Goal: Communication & Community: Answer question/provide support

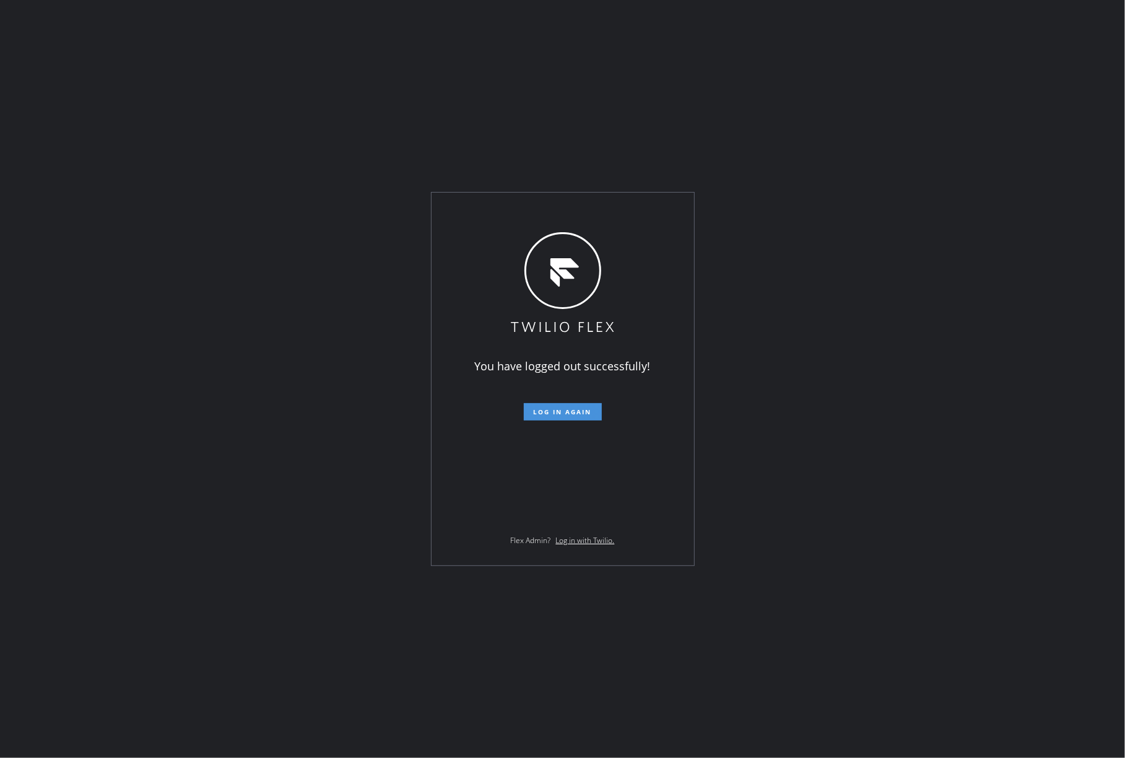
click at [543, 407] on span "Log in again" at bounding box center [563, 411] width 58 height 9
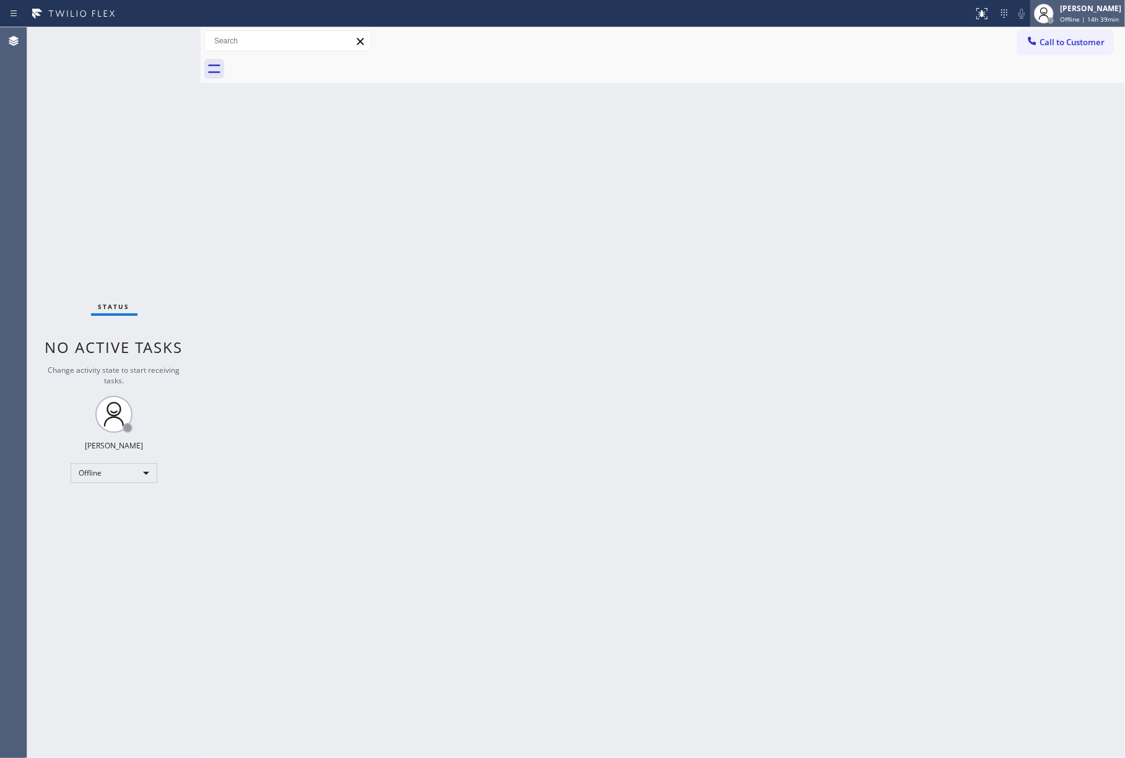
click at [1071, 16] on span "Offline | 14h 39min" at bounding box center [1089, 19] width 59 height 9
click at [1052, 82] on button "Unavailable" at bounding box center [1063, 82] width 124 height 16
click at [67, 142] on div "Status No active tasks Change activity state to start receiving tasks. [PERSON_…" at bounding box center [113, 392] width 173 height 730
drag, startPoint x: 92, startPoint y: 126, endPoint x: 332, endPoint y: 11, distance: 266.6
click at [92, 126] on div "Status No active tasks Change activity state to start receiving tasks. [PERSON_…" at bounding box center [113, 392] width 173 height 730
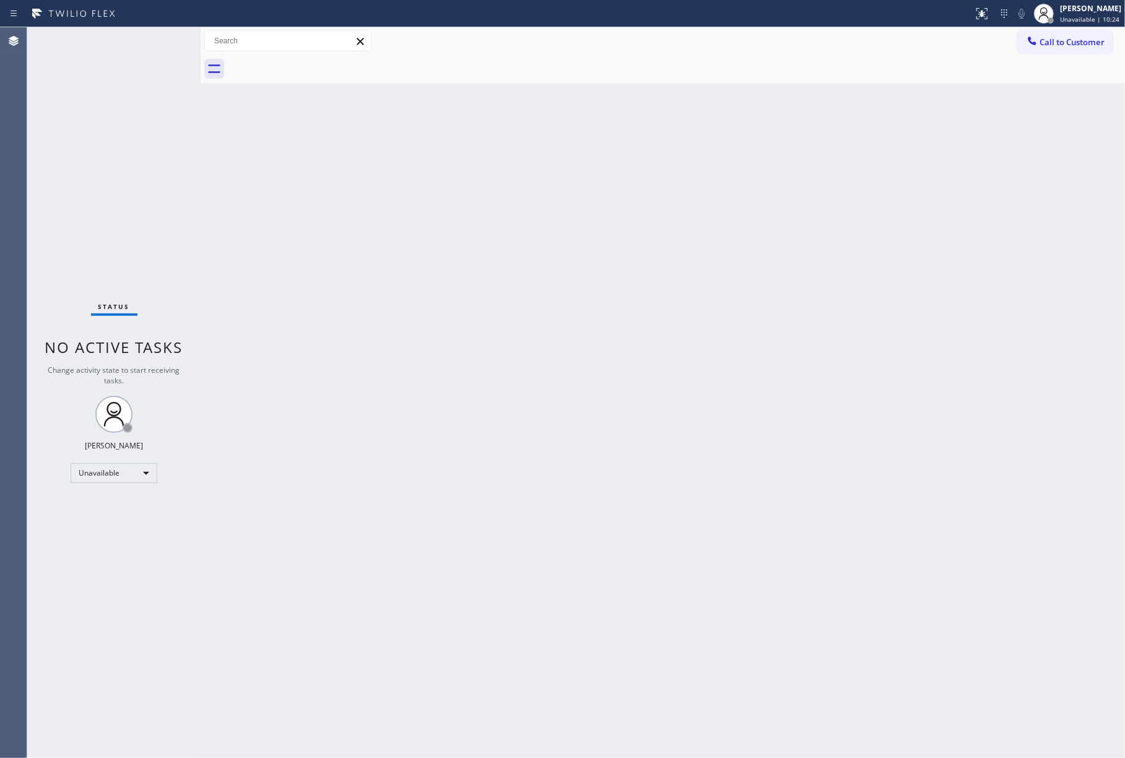
click at [795, 254] on div "Back to Dashboard Change Sender ID Customers Technicians Select a contact Outbo…" at bounding box center [663, 392] width 924 height 730
drag, startPoint x: 61, startPoint y: 102, endPoint x: 291, endPoint y: 12, distance: 247.1
click at [61, 102] on div "Status No active tasks Change activity state to start receiving tasks. [PERSON_…" at bounding box center [113, 392] width 173 height 730
drag, startPoint x: 671, startPoint y: 366, endPoint x: 670, endPoint y: 657, distance: 290.9
click at [670, 384] on div "Back to Dashboard Change Sender ID Customers Technicians Select a contact Outbo…" at bounding box center [663, 392] width 924 height 730
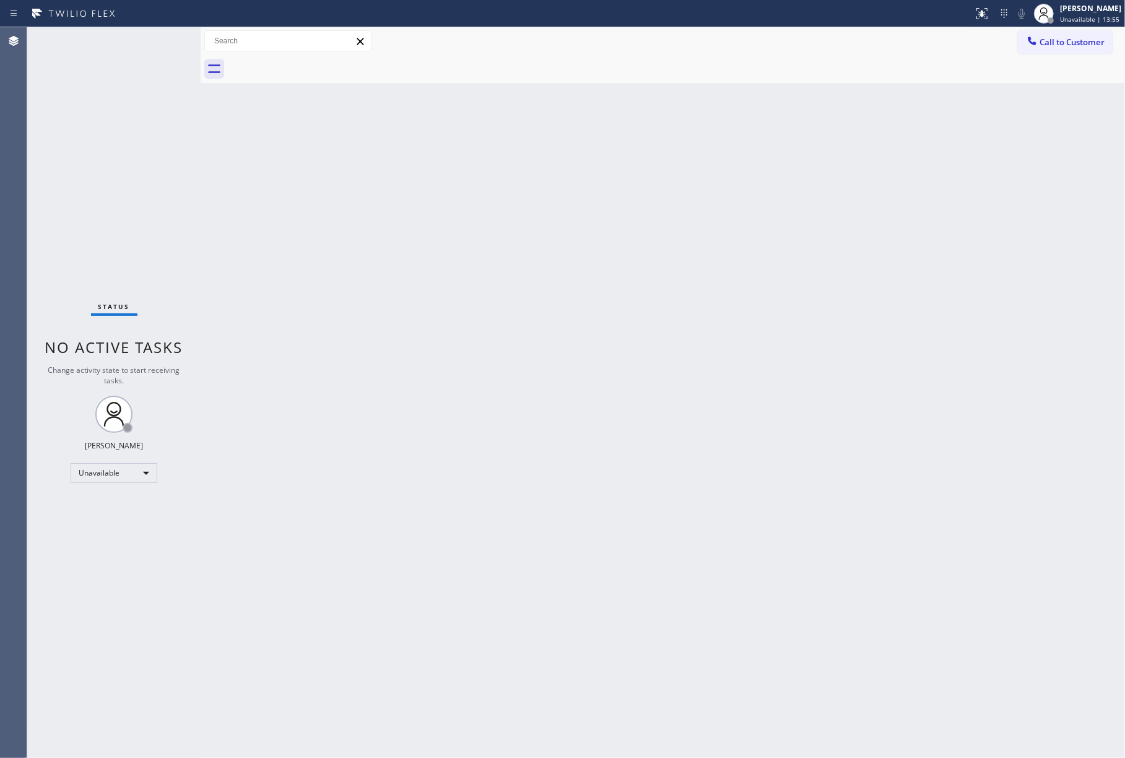
click at [79, 137] on div "Status No active tasks Change activity state to start receiving tasks. [PERSON_…" at bounding box center [113, 392] width 173 height 730
drag, startPoint x: 74, startPoint y: 181, endPoint x: 83, endPoint y: 181, distance: 8.7
click at [74, 181] on div "Status No active tasks Change activity state to start receiving tasks. [PERSON_…" at bounding box center [113, 392] width 173 height 730
click at [66, 100] on div "Status No active tasks Change activity state to start receiving tasks. [PERSON_…" at bounding box center [113, 392] width 173 height 730
drag, startPoint x: 1087, startPoint y: 20, endPoint x: 1082, endPoint y: 31, distance: 11.6
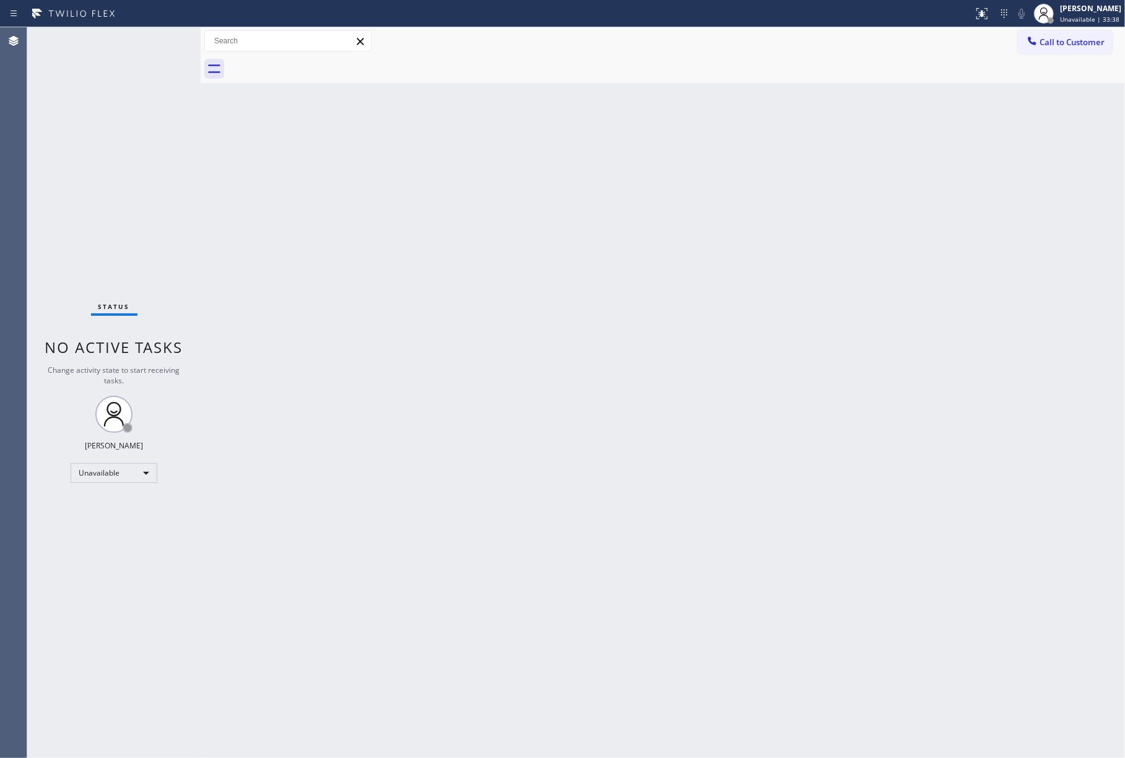
click at [1084, 23] on span "Unavailable | 33:38" at bounding box center [1089, 19] width 59 height 9
click at [1041, 65] on button "Available" at bounding box center [1063, 66] width 124 height 16
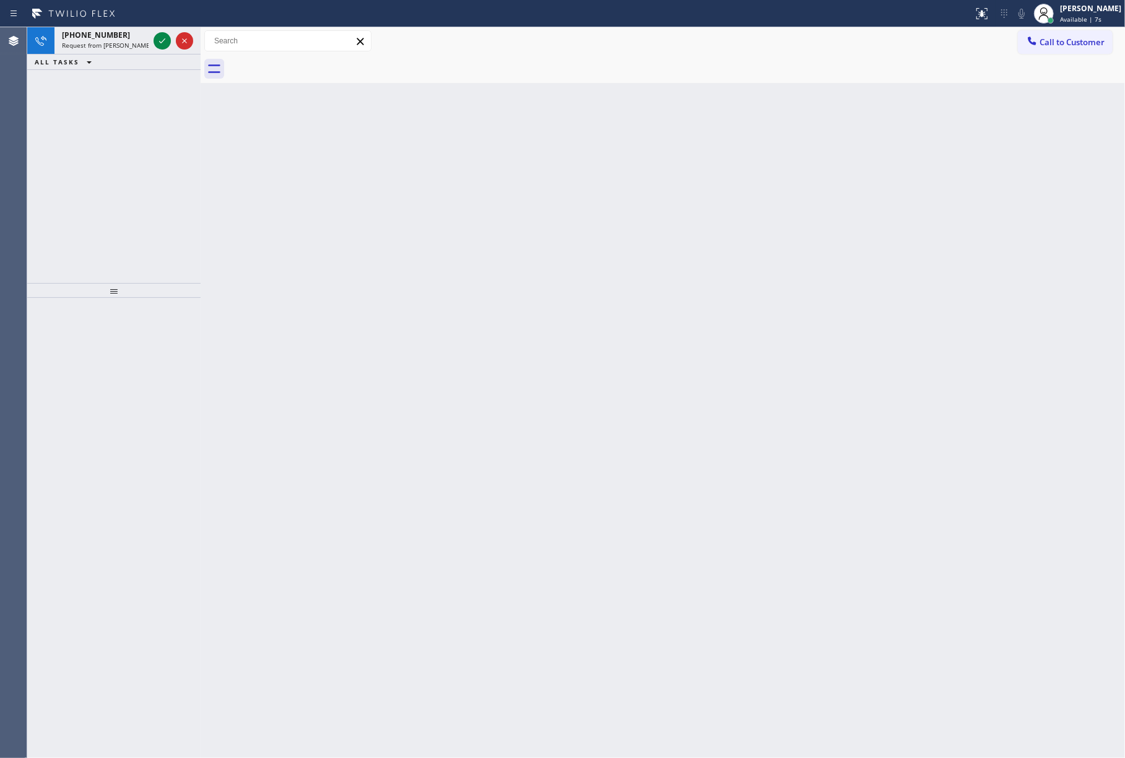
drag, startPoint x: 80, startPoint y: 117, endPoint x: 151, endPoint y: 30, distance: 112.1
click at [80, 116] on div "[PHONE_NUMBER] Request from [PERSON_NAME] (direct) ALL TASKS ALL TASKS ACTIVE T…" at bounding box center [113, 155] width 173 height 256
click at [152, 40] on div at bounding box center [173, 40] width 45 height 27
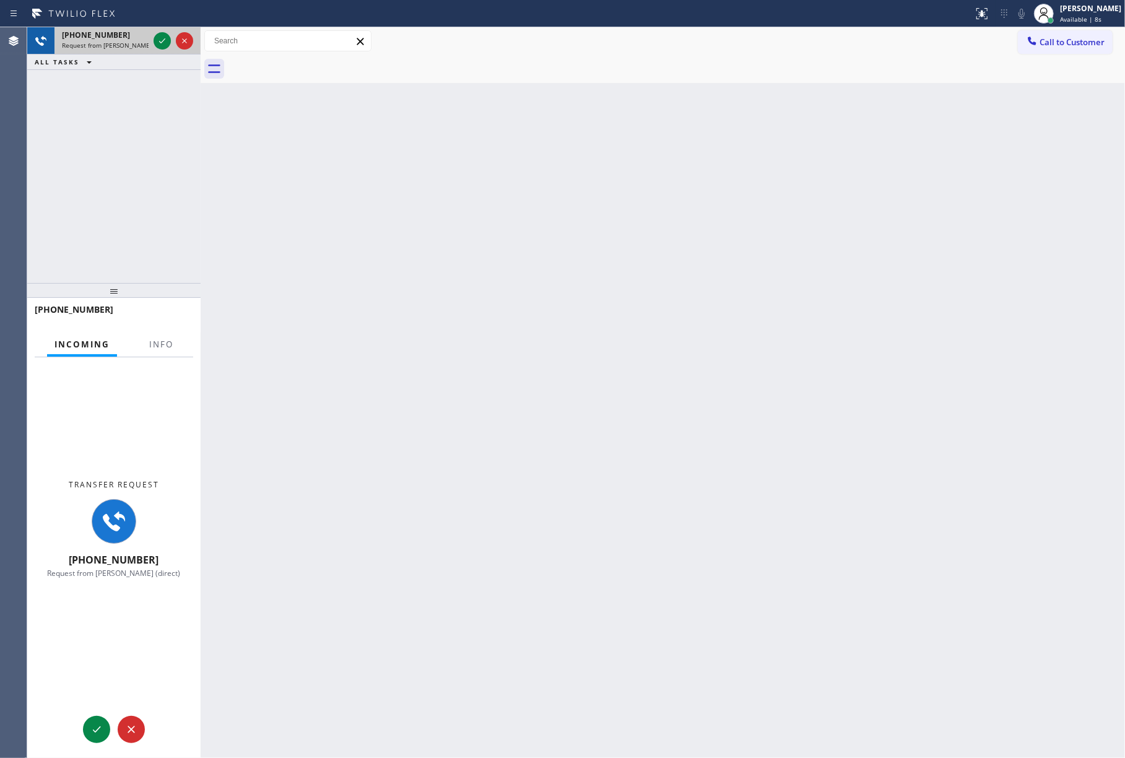
click at [152, 40] on div at bounding box center [173, 40] width 45 height 27
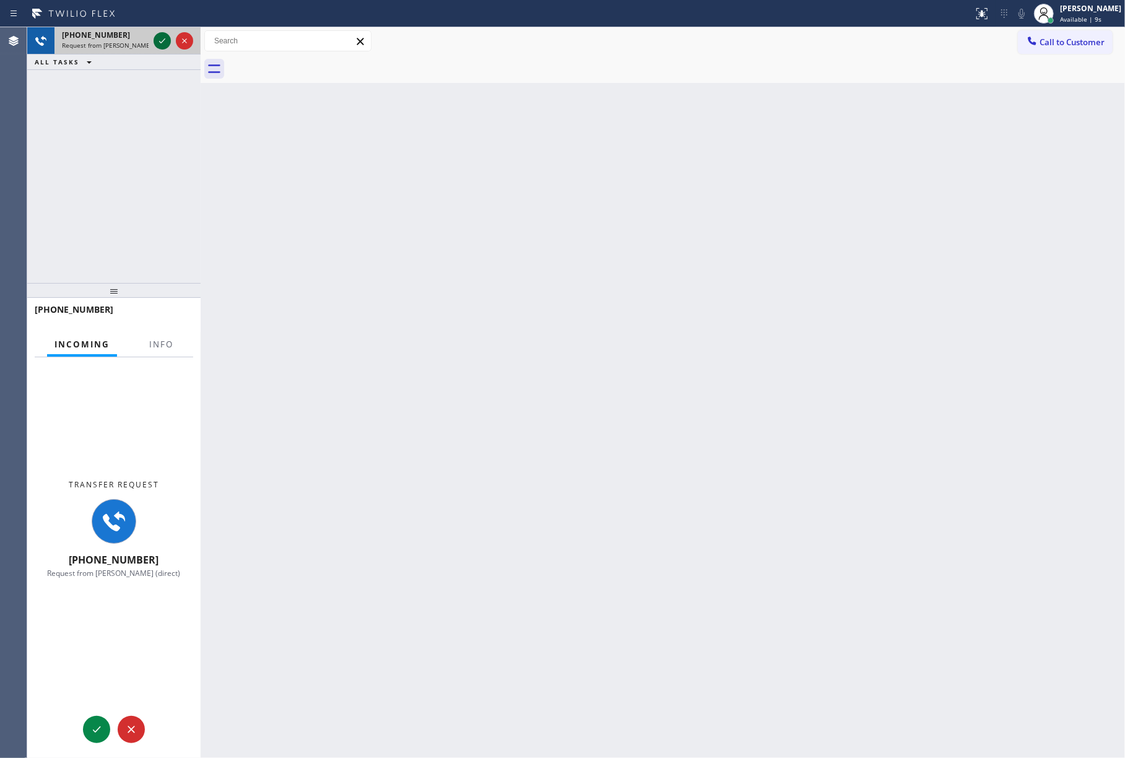
click at [156, 40] on icon at bounding box center [162, 40] width 15 height 15
click at [120, 204] on div "[PHONE_NUMBER] Request from [PERSON_NAME] (direct) ALL TASKS ALL TASKS ACTIVE T…" at bounding box center [113, 155] width 173 height 256
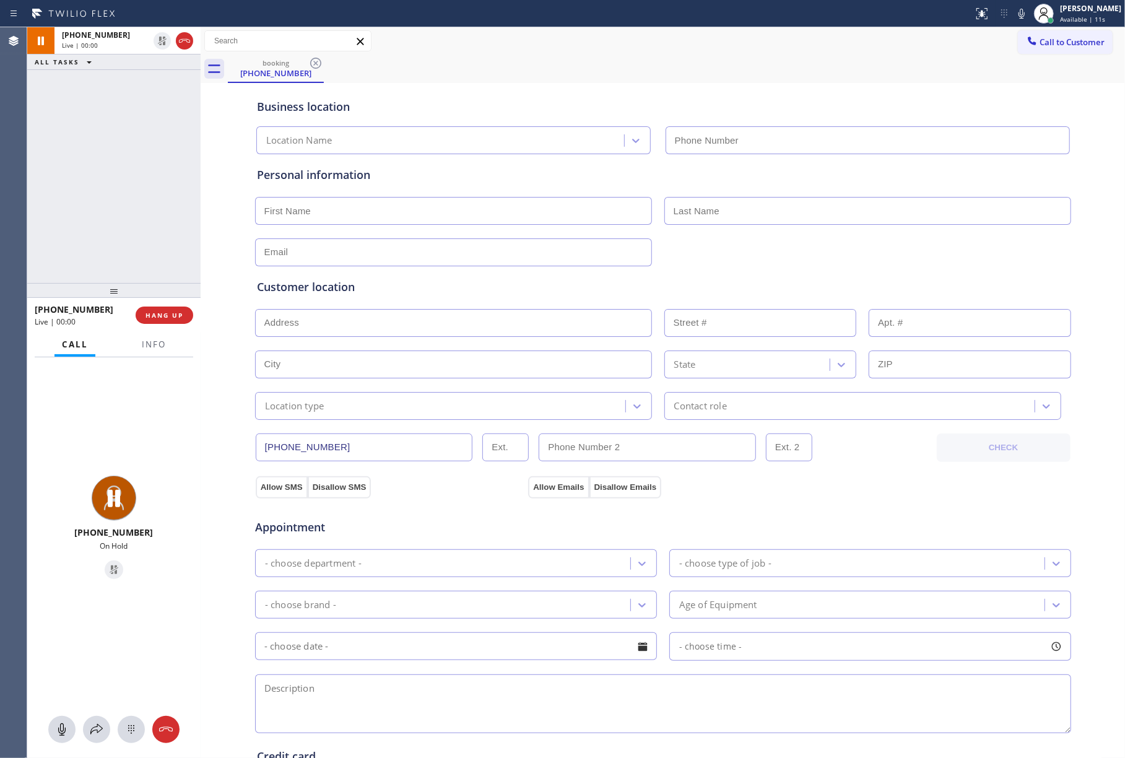
type input "[PHONE_NUMBER]"
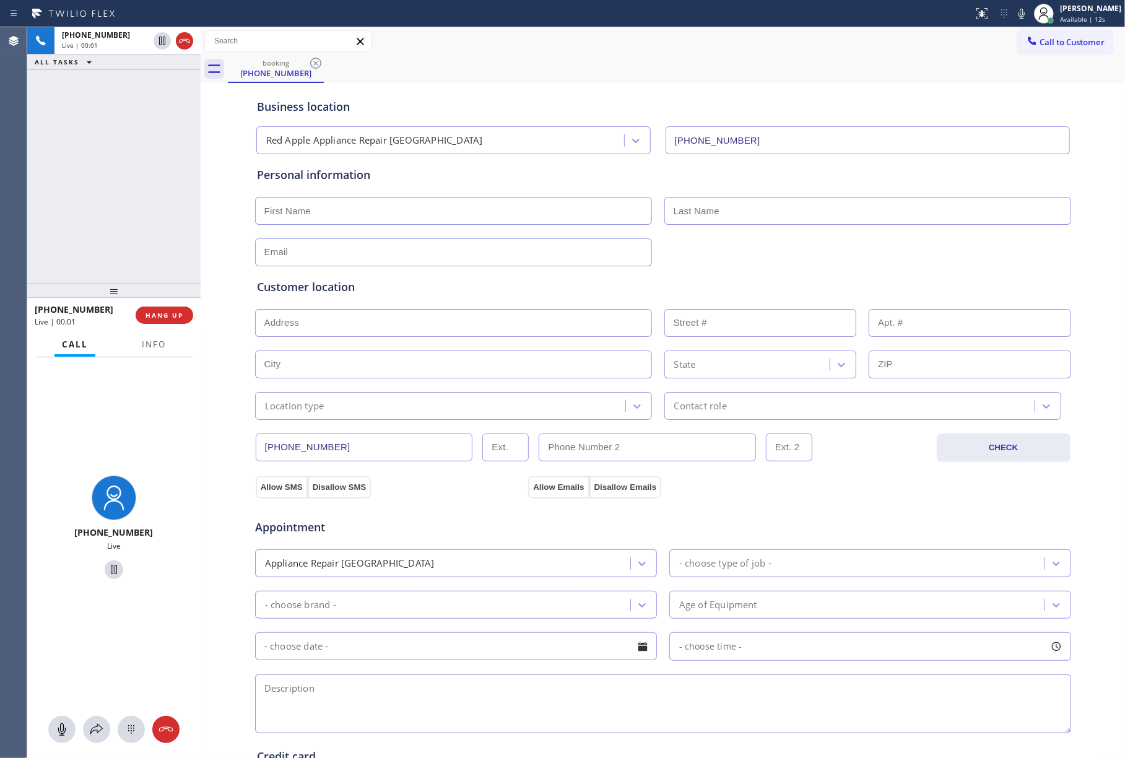
click at [108, 191] on div "[PHONE_NUMBER] Live | 00:01 ALL TASKS ALL TASKS ACTIVE TASKS TASKS IN WRAP UP" at bounding box center [113, 155] width 173 height 256
click at [156, 340] on span "Info" at bounding box center [154, 344] width 24 height 11
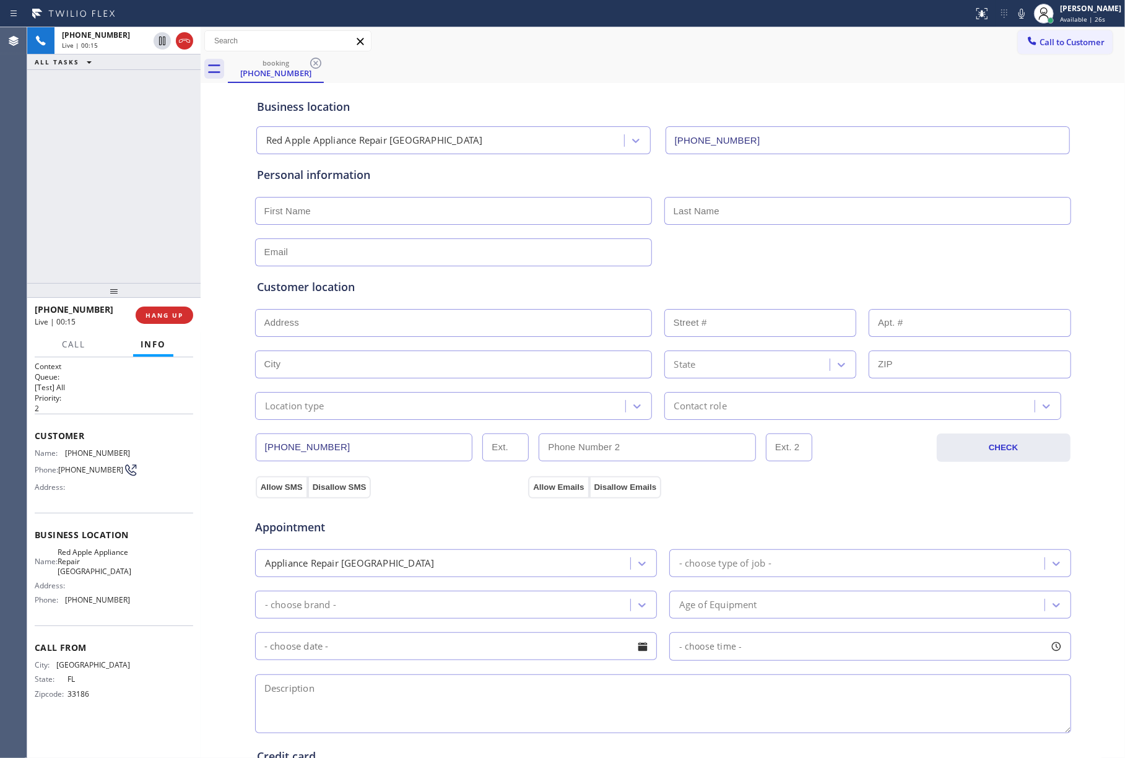
click at [147, 202] on div "[PHONE_NUMBER] Live | 00:15 ALL TASKS ALL TASKS ACTIVE TASKS TASKS IN WRAP UP" at bounding box center [113, 155] width 173 height 256
click at [172, 316] on span "COMPLETE" at bounding box center [161, 315] width 43 height 9
click at [166, 251] on div "ALL TASKS ALL TASKS ACTIVE TASKS TASKS IN WRAP UP [PHONE_NUMBER] Wrap up | 00:01" at bounding box center [113, 155] width 173 height 256
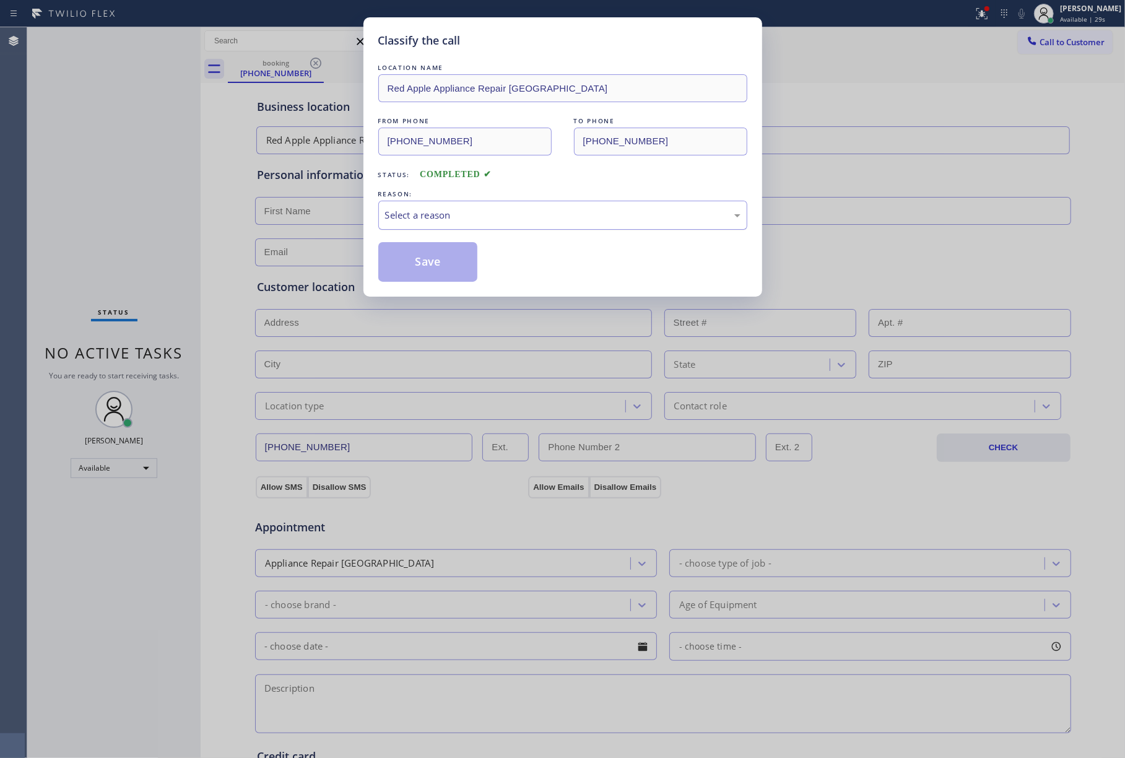
click at [459, 220] on div "Select a reason" at bounding box center [562, 215] width 355 height 14
click at [415, 262] on button "Save" at bounding box center [428, 262] width 100 height 40
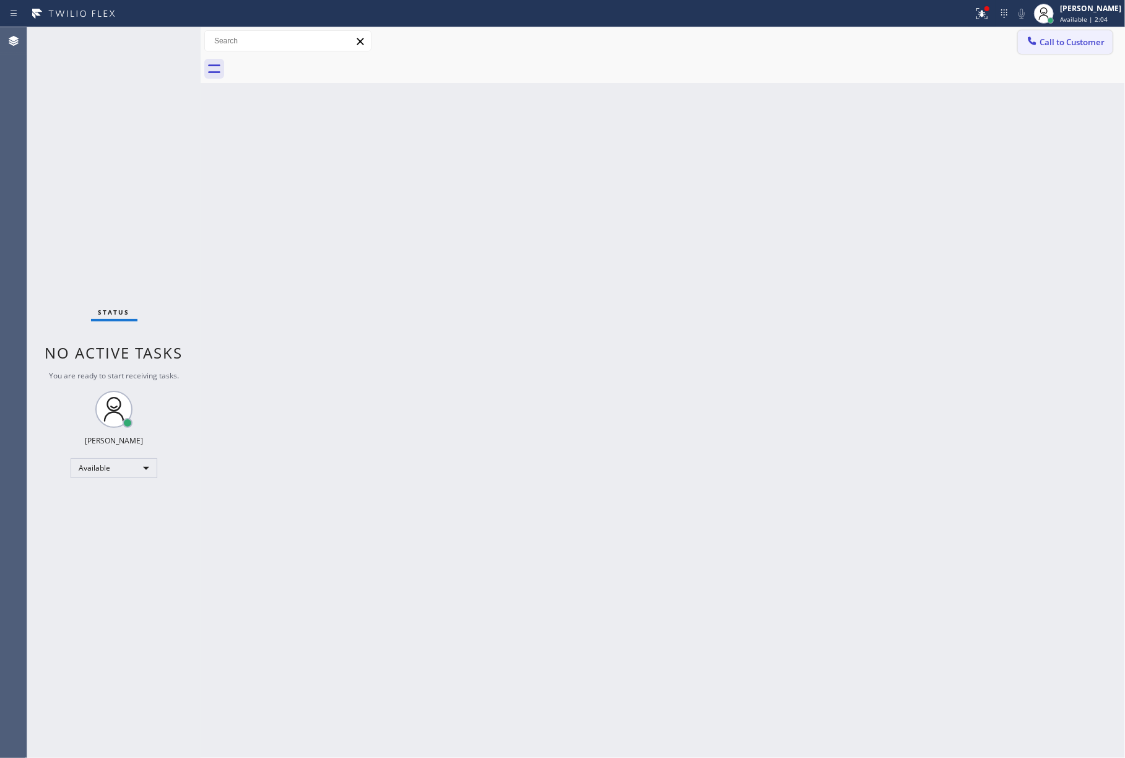
drag, startPoint x: 1060, startPoint y: 38, endPoint x: 894, endPoint y: 57, distance: 167.6
click at [1060, 38] on span "Call to Customer" at bounding box center [1071, 42] width 65 height 11
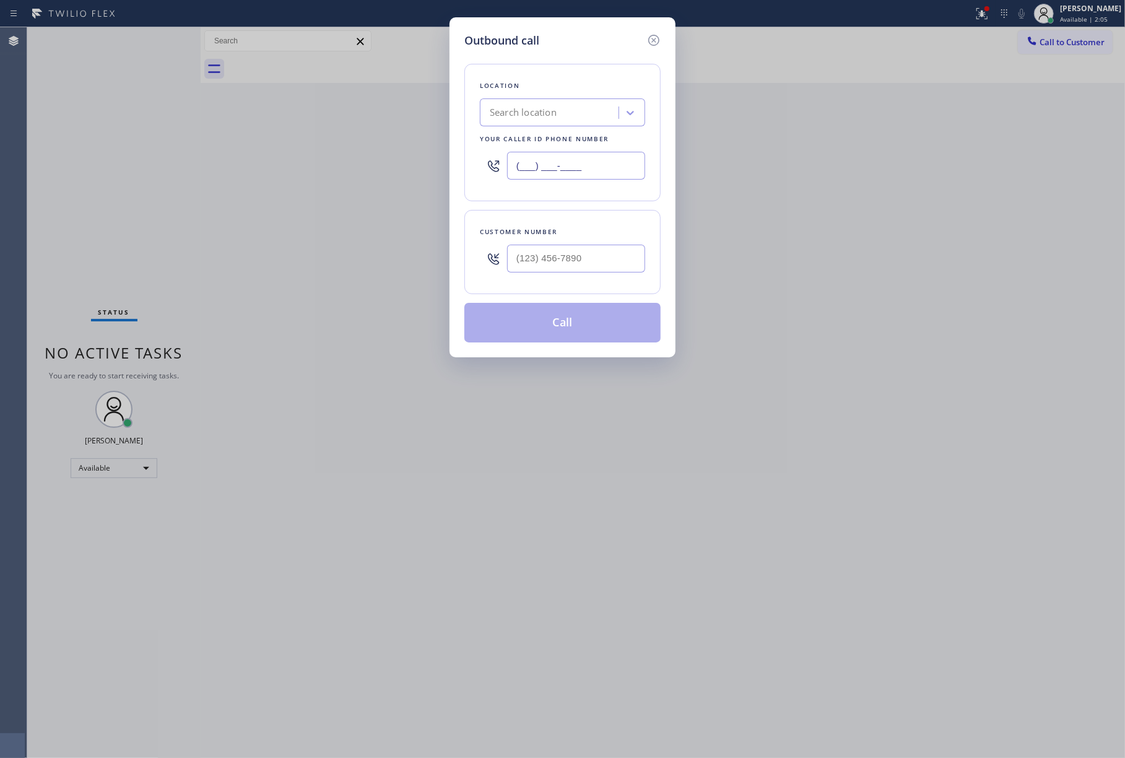
drag, startPoint x: 602, startPoint y: 166, endPoint x: 482, endPoint y: 160, distance: 120.9
click at [464, 157] on div "Location Search location Your caller id phone number (___) ___-____" at bounding box center [562, 132] width 196 height 137
paste input "760) 638-5621"
type input "[PHONE_NUMBER]"
click at [543, 259] on input "(___) ___-____" at bounding box center [576, 258] width 138 height 28
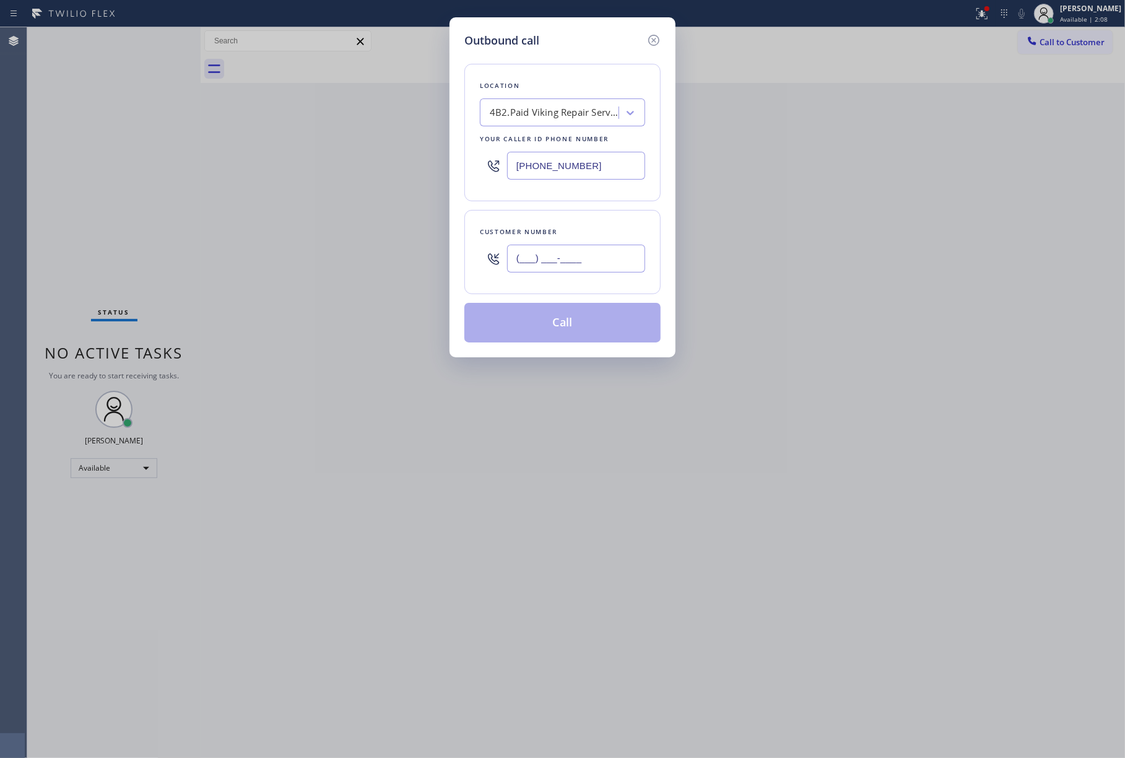
paste input "858) 334-3962"
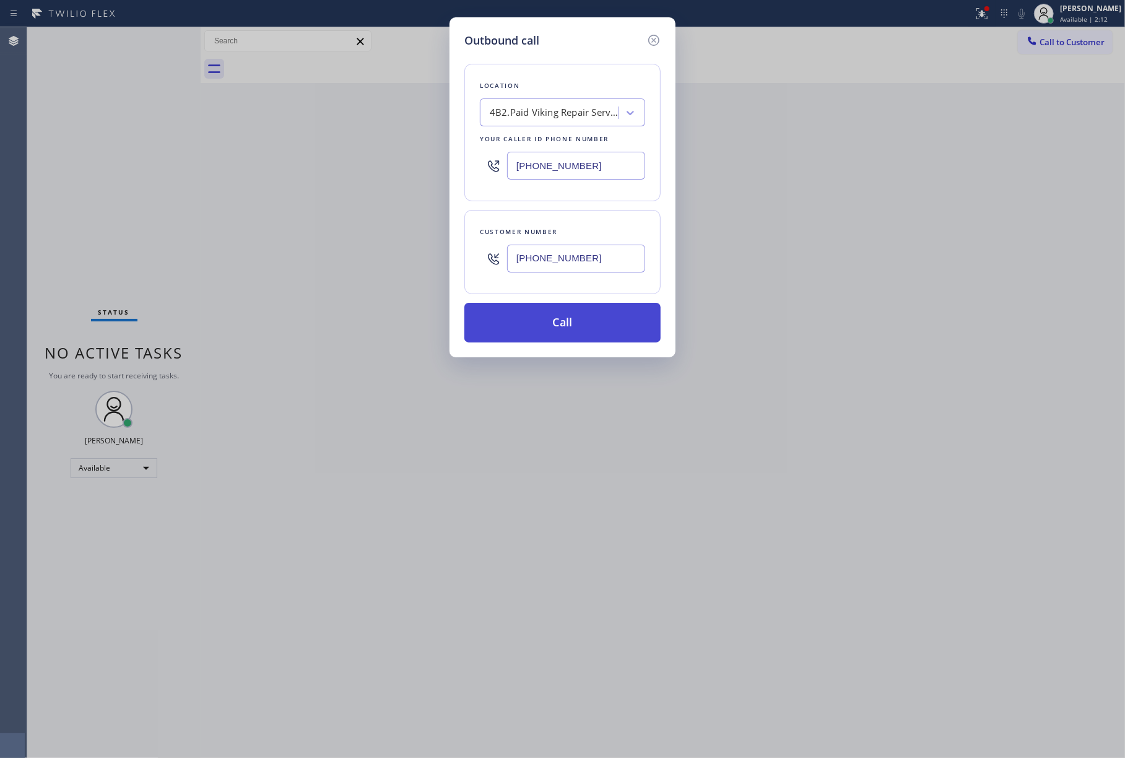
type input "[PHONE_NUMBER]"
click at [537, 324] on button "Call" at bounding box center [562, 323] width 196 height 40
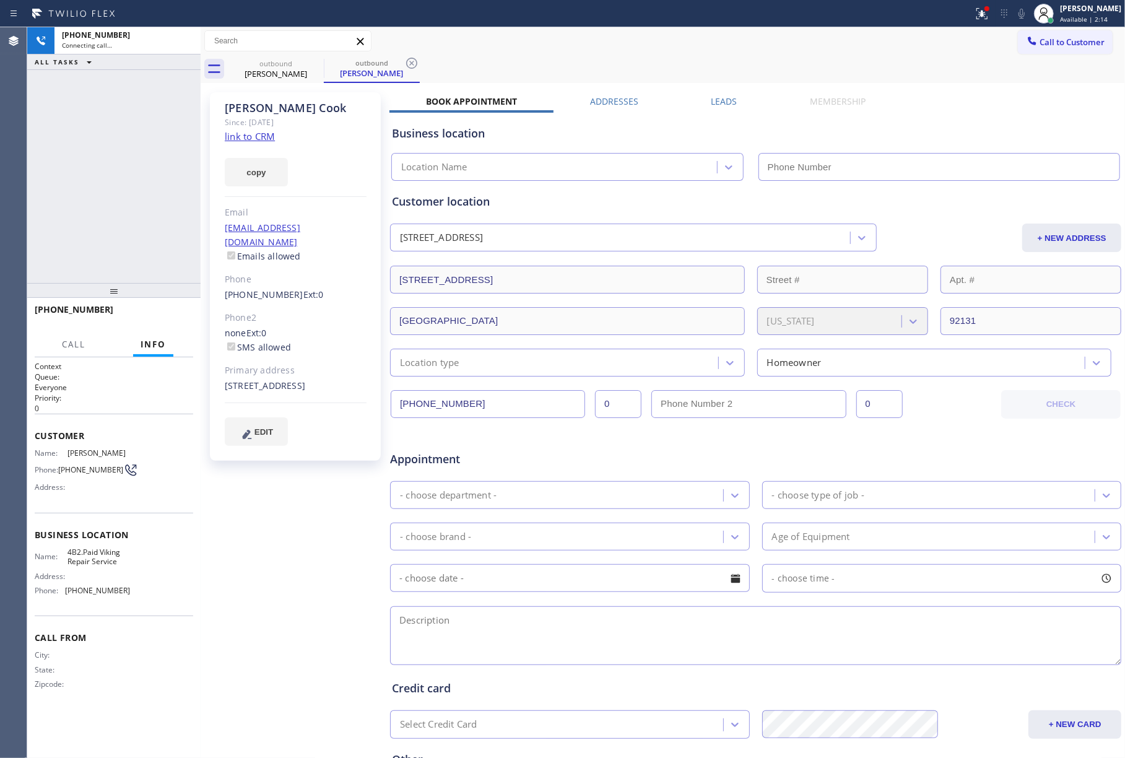
drag, startPoint x: 110, startPoint y: 194, endPoint x: 132, endPoint y: 166, distance: 36.2
click at [110, 194] on div "[PHONE_NUMBER] Connecting call… ALL TASKS ALL TASKS ACTIVE TASKS TASKS IN WRAP …" at bounding box center [113, 155] width 173 height 256
click at [186, 36] on icon at bounding box center [184, 40] width 15 height 15
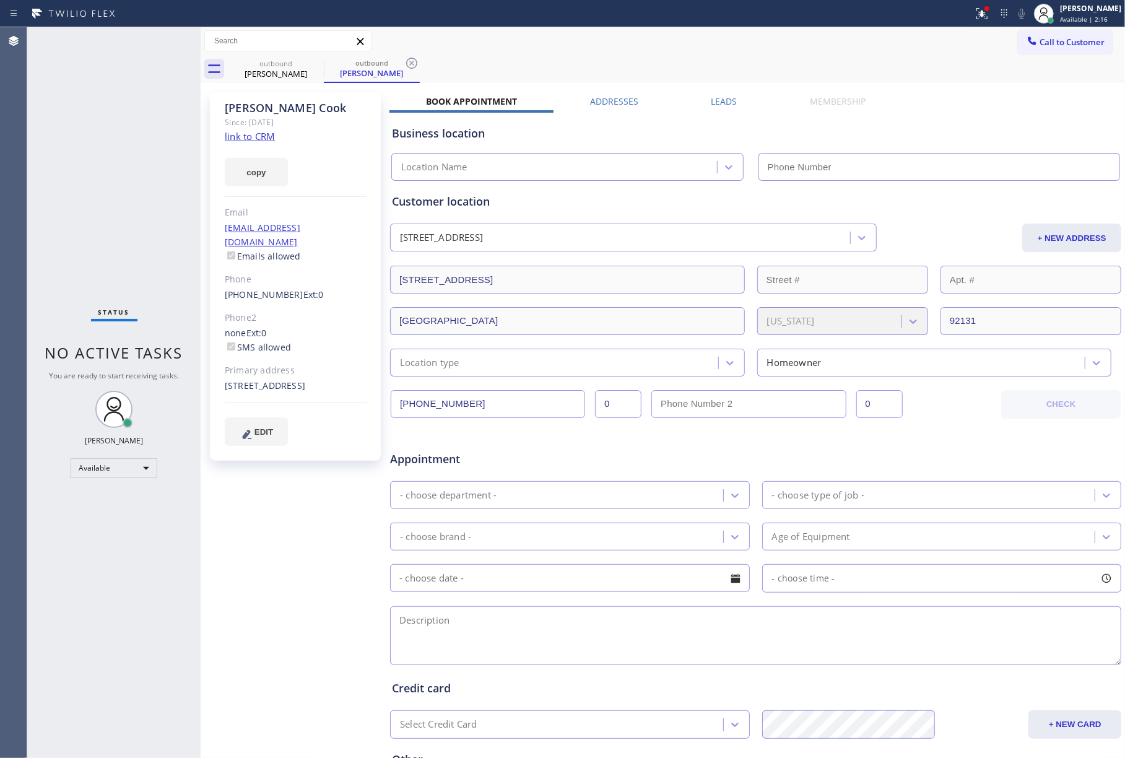
click at [266, 131] on link "link to CRM" at bounding box center [250, 136] width 50 height 12
type input "[PHONE_NUMBER]"
drag, startPoint x: 592, startPoint y: 706, endPoint x: 390, endPoint y: 382, distance: 382.0
click at [590, 703] on div "Credit card Select Credit Card + NEW CARD CANCEL SAVE" at bounding box center [755, 702] width 732 height 71
click at [100, 161] on div "Status No active tasks You are ready to start receiving tasks. [PERSON_NAME]" at bounding box center [113, 392] width 173 height 730
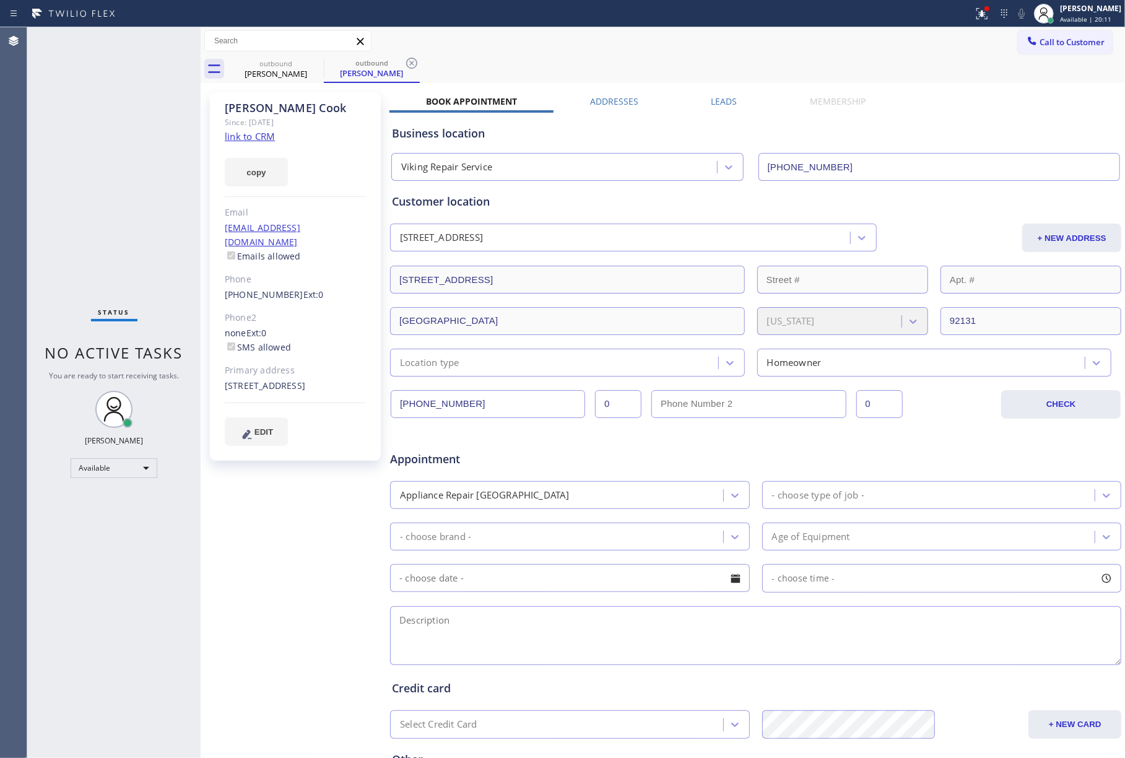
click at [67, 170] on div "Status No active tasks You are ready to start receiving tasks. [PERSON_NAME]" at bounding box center [113, 392] width 173 height 730
click at [118, 164] on div "Status No active tasks You are ready to start receiving tasks. [PERSON_NAME]" at bounding box center [113, 392] width 173 height 730
drag, startPoint x: 50, startPoint y: 129, endPoint x: 281, endPoint y: 7, distance: 261.3
click at [54, 124] on div "Status No active tasks You are ready to start receiving tasks. [PERSON_NAME]" at bounding box center [113, 392] width 173 height 730
click at [1076, 40] on span "Call to Customer" at bounding box center [1071, 42] width 65 height 11
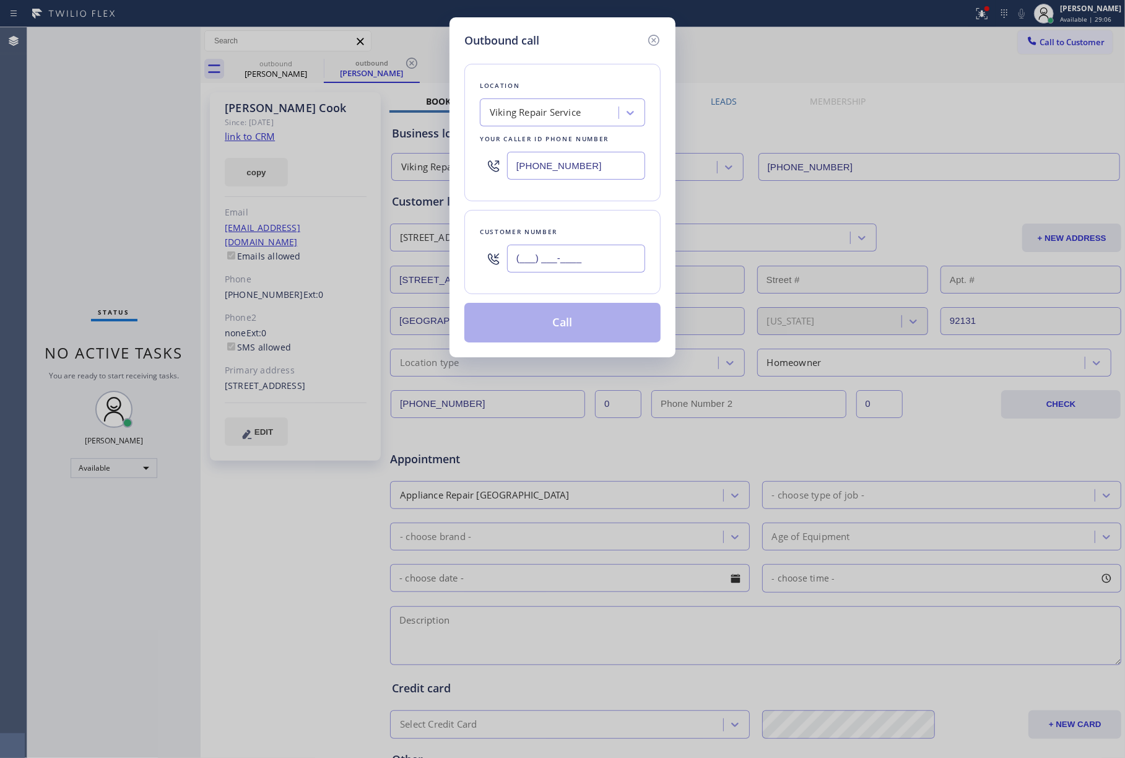
click at [552, 258] on input "(___) ___-____" at bounding box center [576, 258] width 138 height 28
paste input "714) 925-8708"
type input "[PHONE_NUMBER]"
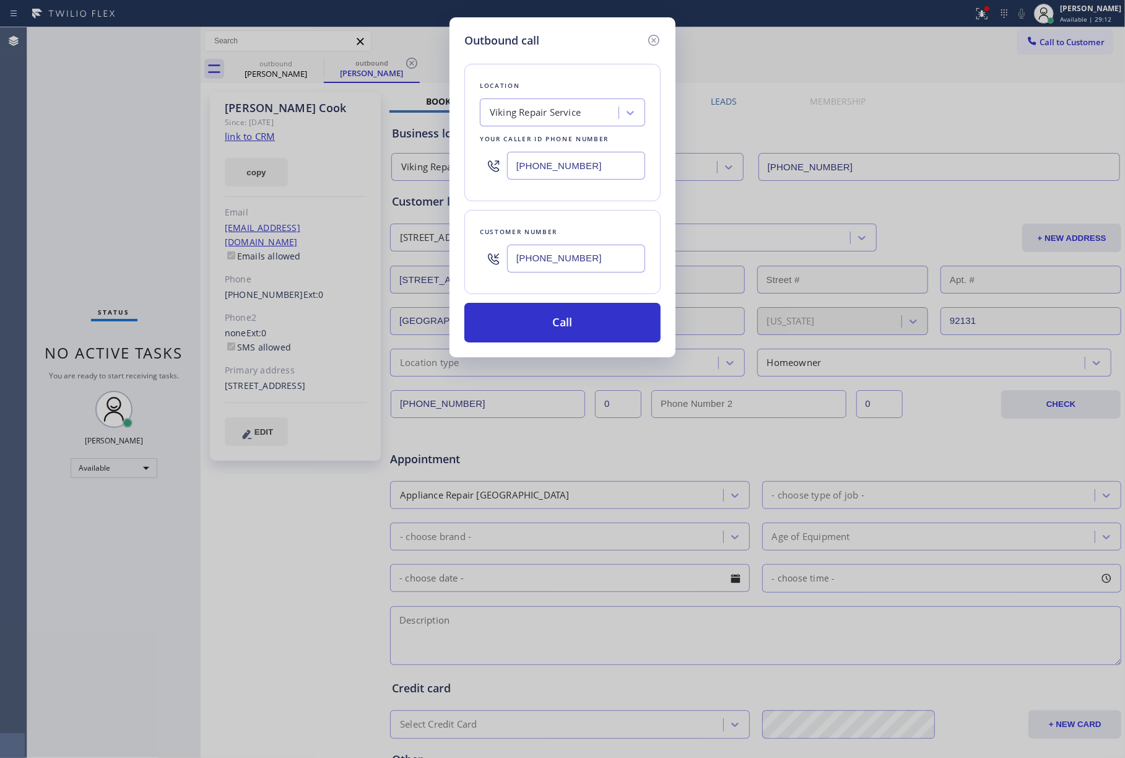
click at [98, 134] on div "Outbound call Location Viking Repair Service Your caller id phone number [PHONE…" at bounding box center [562, 379] width 1125 height 758
click at [538, 105] on div "Viking Repair Service" at bounding box center [550, 113] width 135 height 22
paste input "Orange Appliance Repair"
type input "Orange Appliance Repair"
click at [542, 134] on div "Orange Appliance Repair" at bounding box center [562, 138] width 165 height 22
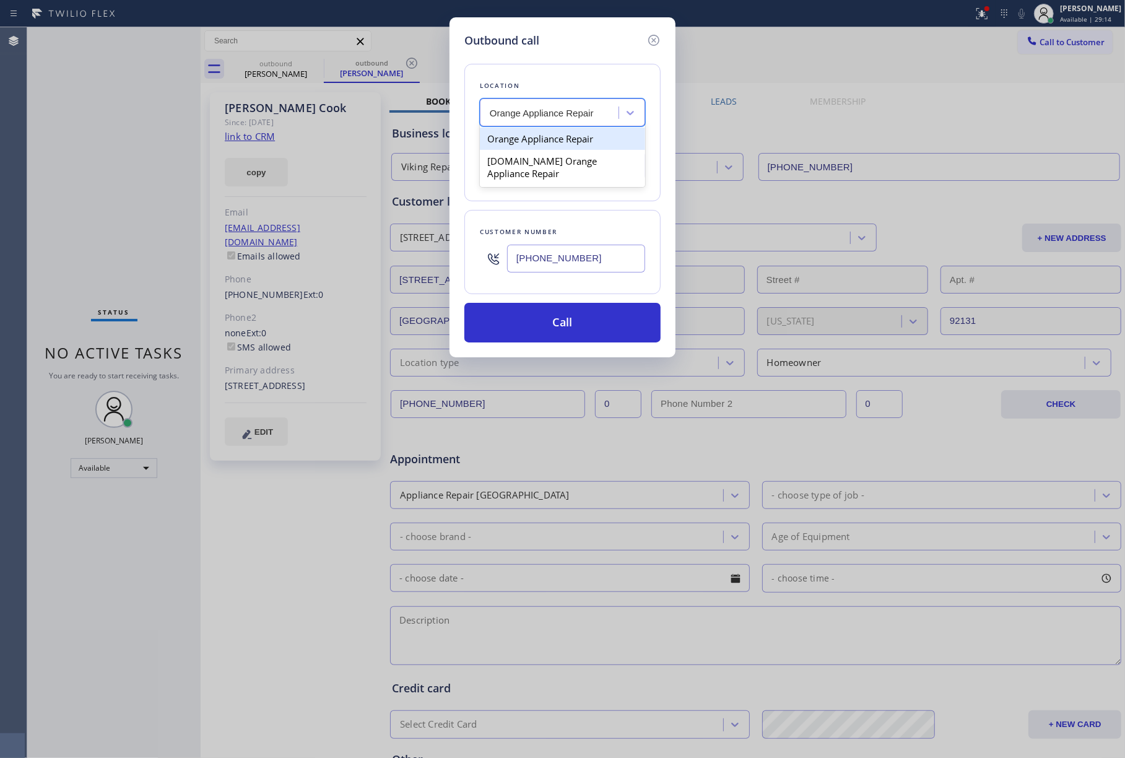
type input "[PHONE_NUMBER]"
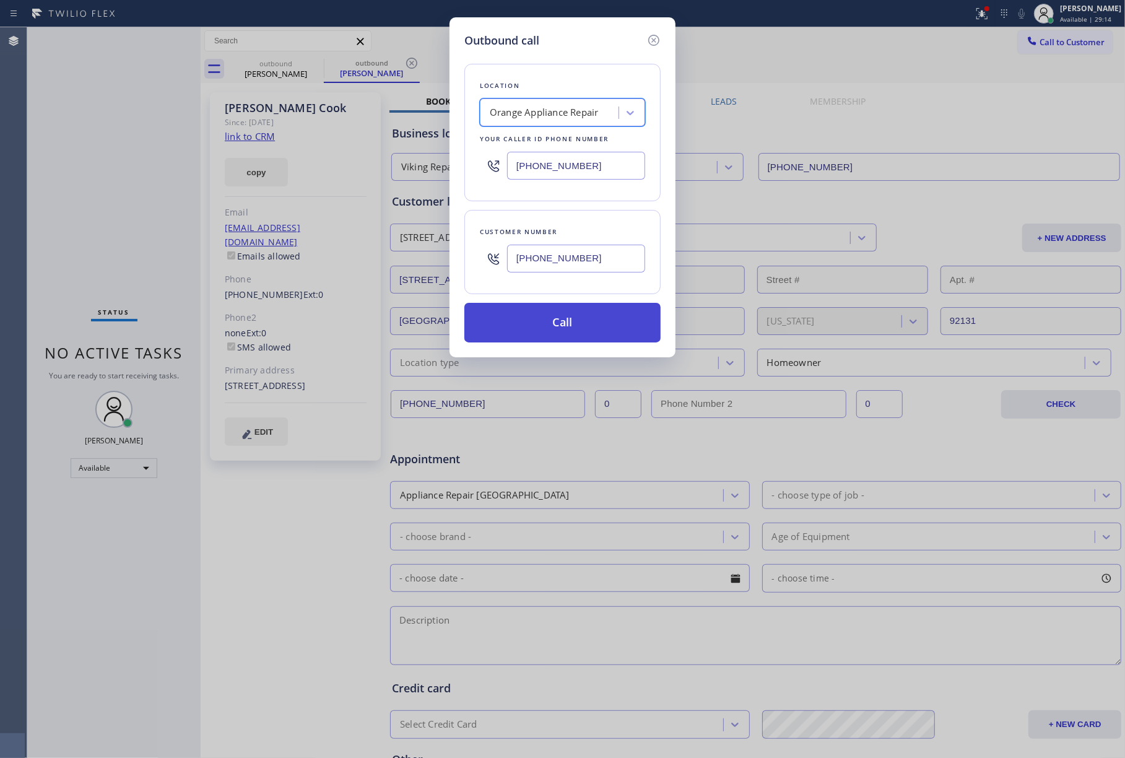
click at [538, 332] on button "Call" at bounding box center [562, 323] width 196 height 40
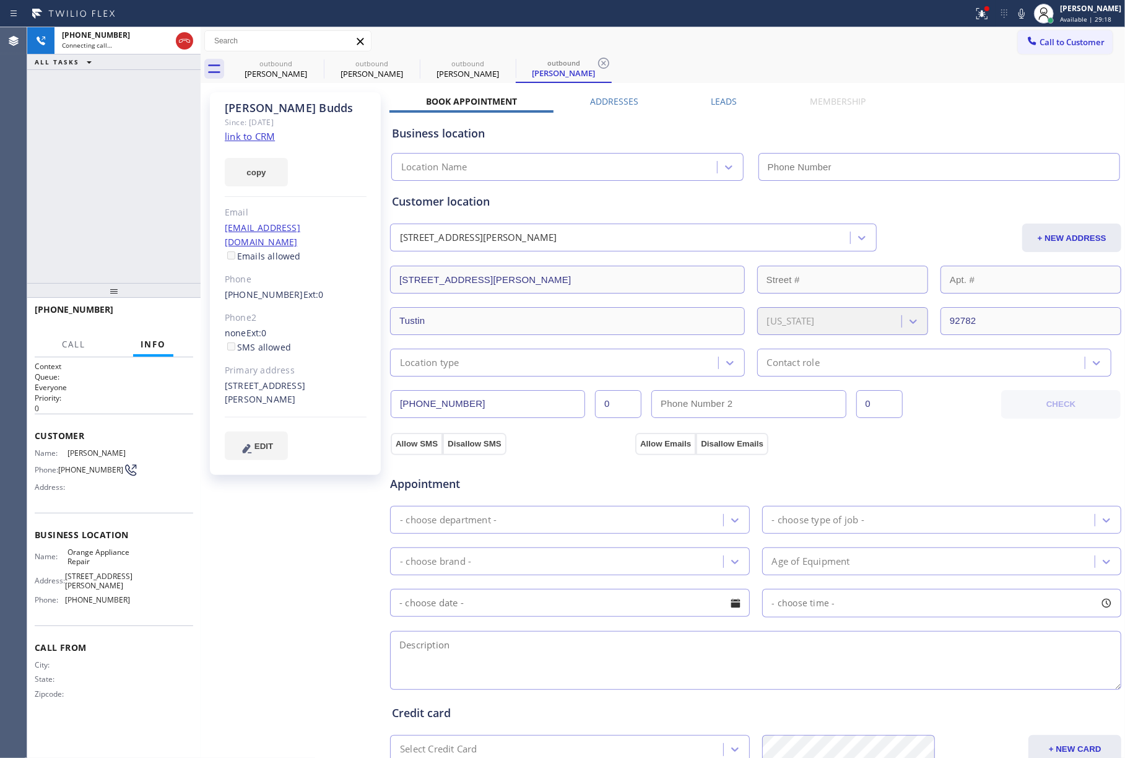
click at [251, 135] on link "link to CRM" at bounding box center [250, 136] width 50 height 12
type input "[PHONE_NUMBER]"
click at [1029, 15] on icon at bounding box center [1021, 13] width 15 height 15
drag, startPoint x: 108, startPoint y: 153, endPoint x: 108, endPoint y: 132, distance: 21.7
click at [108, 152] on div "[PHONE_NUMBER] Live | 03:44 ALL TASKS ALL TASKS ACTIVE TASKS TASKS IN WRAP UP" at bounding box center [113, 155] width 173 height 256
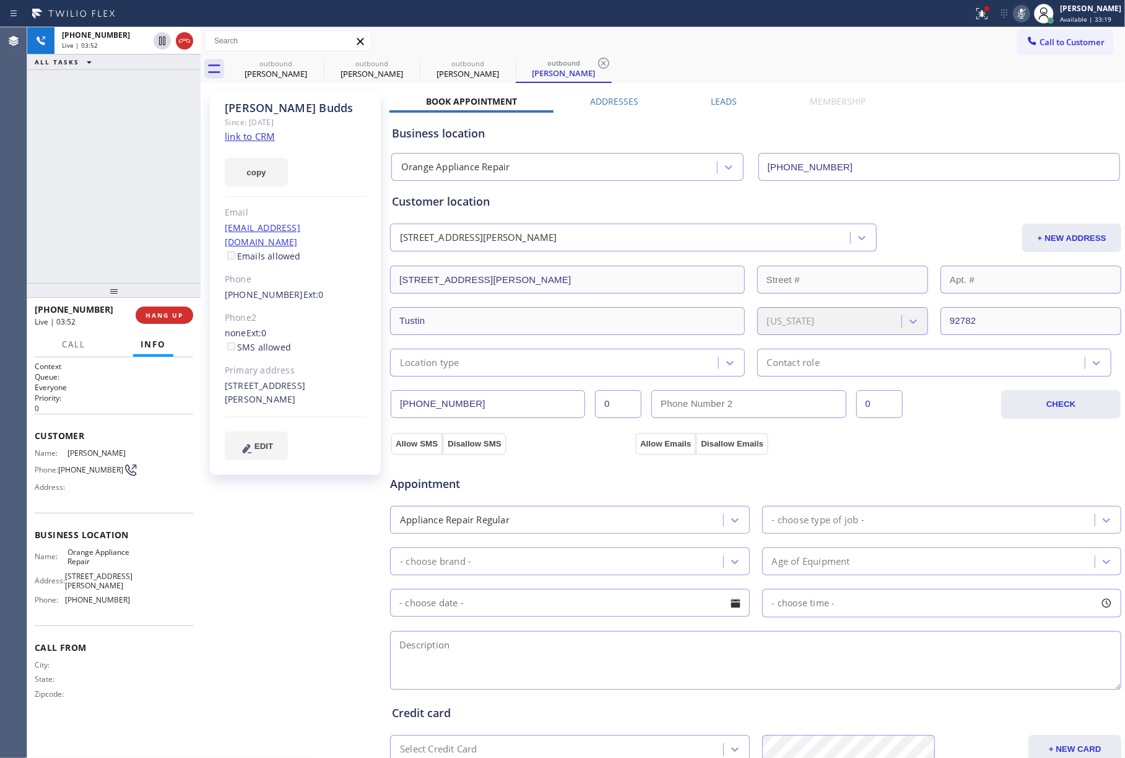
click at [1026, 14] on icon at bounding box center [1021, 13] width 15 height 15
click at [1024, 9] on icon at bounding box center [1021, 14] width 6 height 10
click at [97, 193] on div "[PHONE_NUMBER] Live | 07:59 ALL TASKS ALL TASKS ACTIVE TASKS TASKS IN WRAP UP" at bounding box center [113, 155] width 173 height 256
drag, startPoint x: 617, startPoint y: 106, endPoint x: 693, endPoint y: 64, distance: 87.0
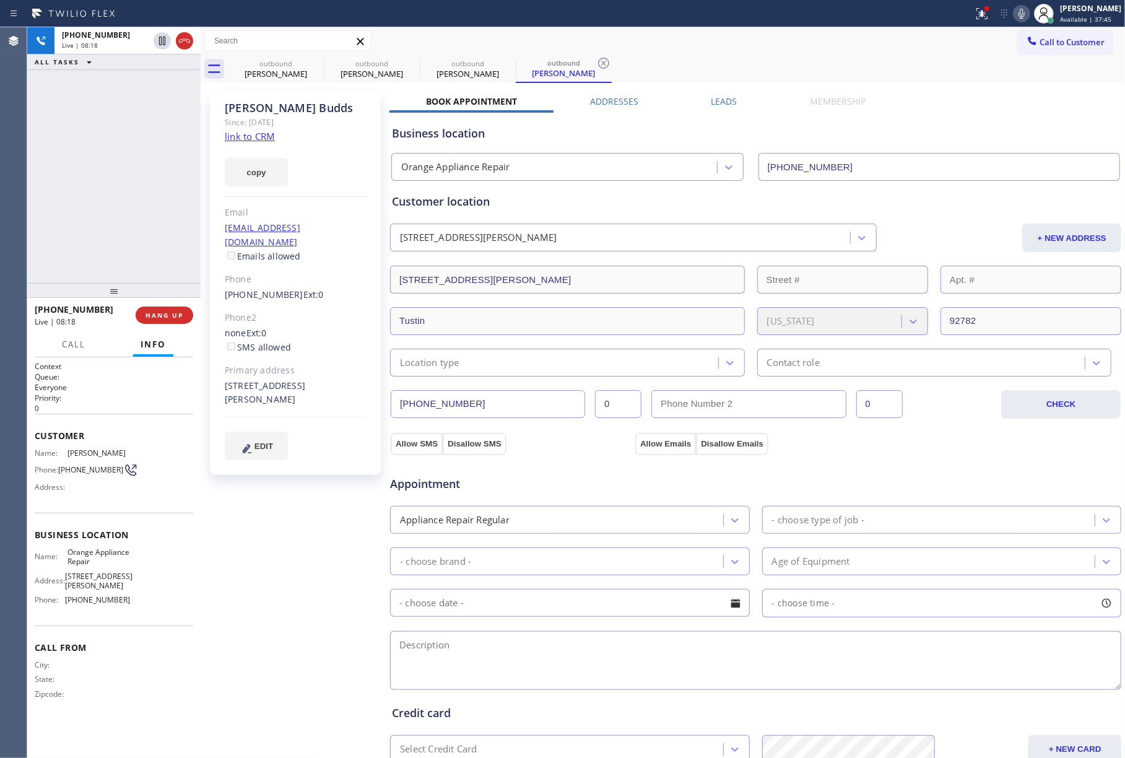
click at [617, 106] on label "Addresses" at bounding box center [614, 101] width 48 height 12
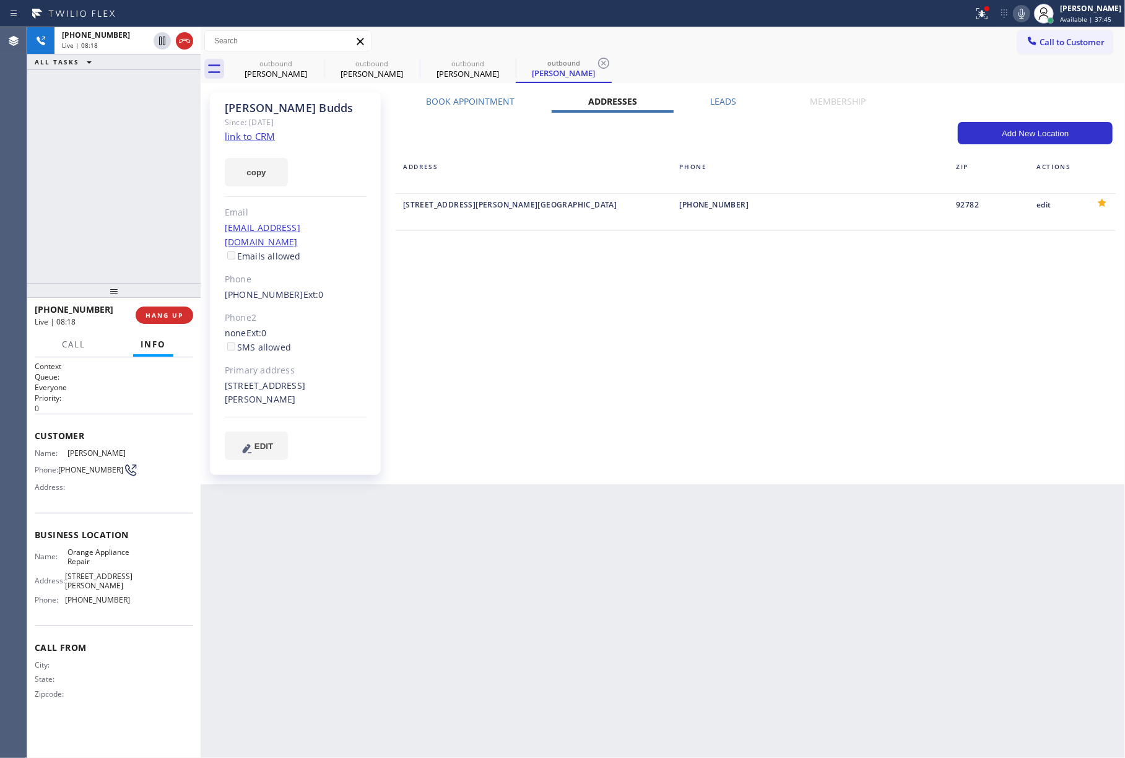
click at [753, 35] on div "Call to Customer Outbound call Location Orange Appliance Repair Your caller id …" at bounding box center [663, 41] width 924 height 22
click at [97, 206] on div "[PHONE_NUMBER] Live | 08:19 ALL TASKS ALL TASKS ACTIVE TASKS TASKS IN WRAP UP" at bounding box center [113, 155] width 173 height 256
click at [167, 318] on span "HANG UP" at bounding box center [164, 315] width 38 height 9
click at [162, 311] on span "COMPLETE" at bounding box center [161, 315] width 43 height 9
click at [134, 213] on div "ALL TASKS ALL TASKS ACTIVE TASKS TASKS IN WRAP UP [PHONE_NUMBER] Wrap up | 00:01" at bounding box center [113, 155] width 173 height 256
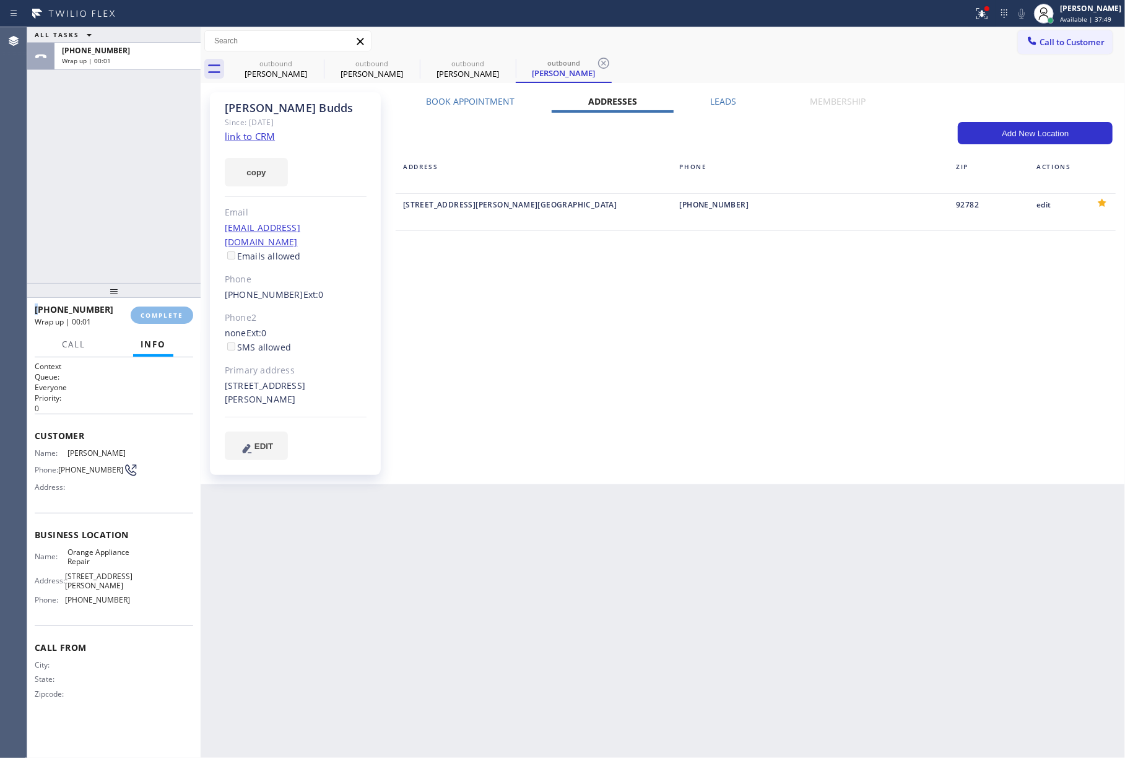
click at [134, 213] on div "ALL TASKS ALL TASKS ACTIVE TASKS TASKS IN WRAP UP [PHONE_NUMBER] Wrap up | 00:01" at bounding box center [113, 155] width 173 height 256
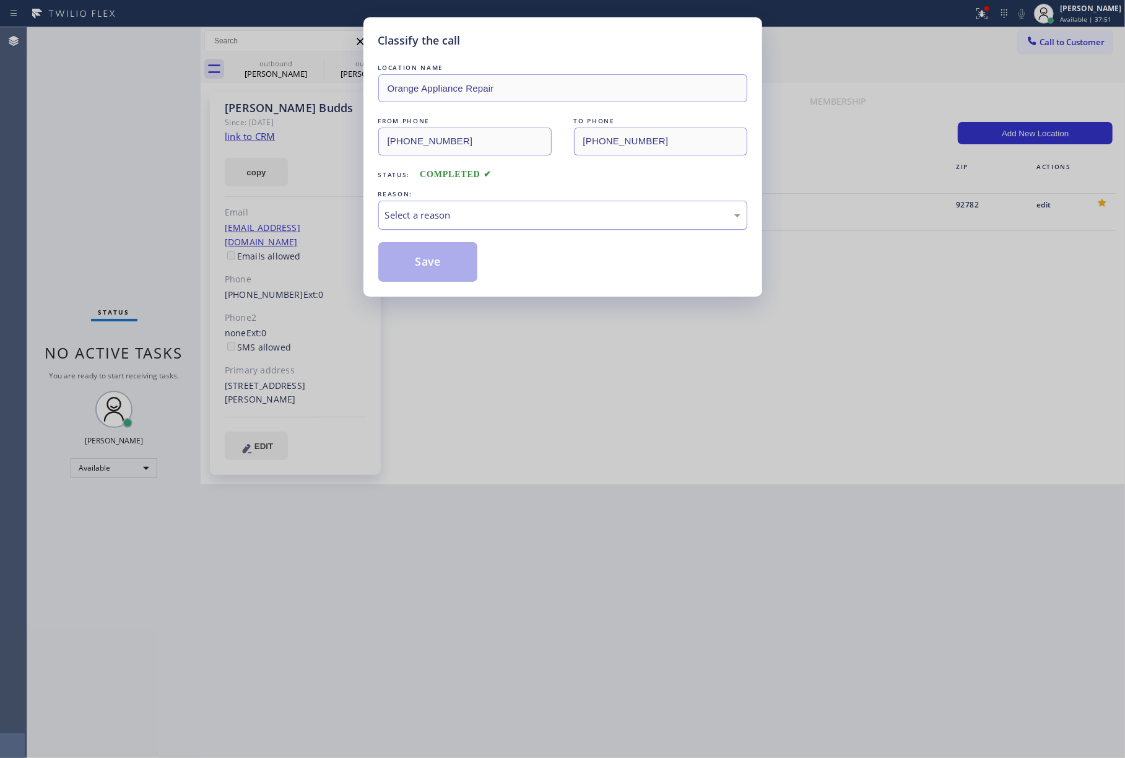
click at [474, 219] on div "Select a reason" at bounding box center [562, 215] width 355 height 14
click at [447, 246] on button "Save" at bounding box center [428, 262] width 100 height 40
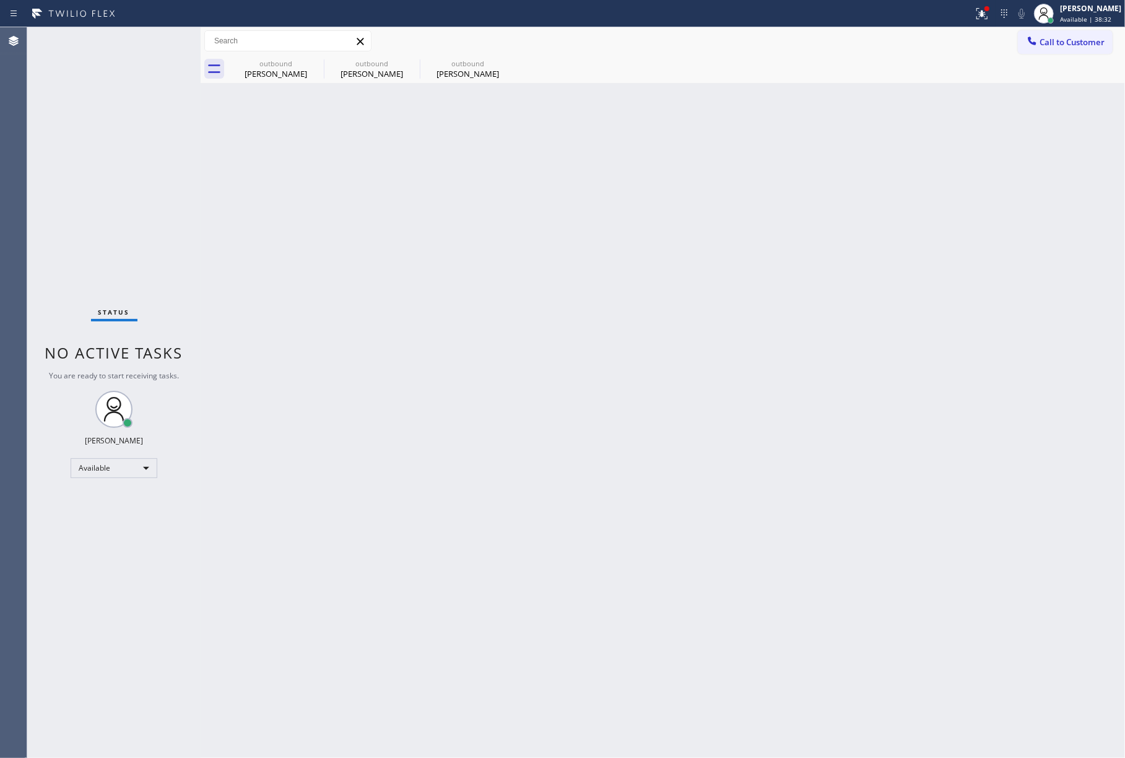
drag, startPoint x: 73, startPoint y: 140, endPoint x: 283, endPoint y: 10, distance: 246.8
click at [76, 136] on div "Status No active tasks You are ready to start receiving tasks. [PERSON_NAME]" at bounding box center [113, 392] width 173 height 730
